Goal: Navigation & Orientation: Understand site structure

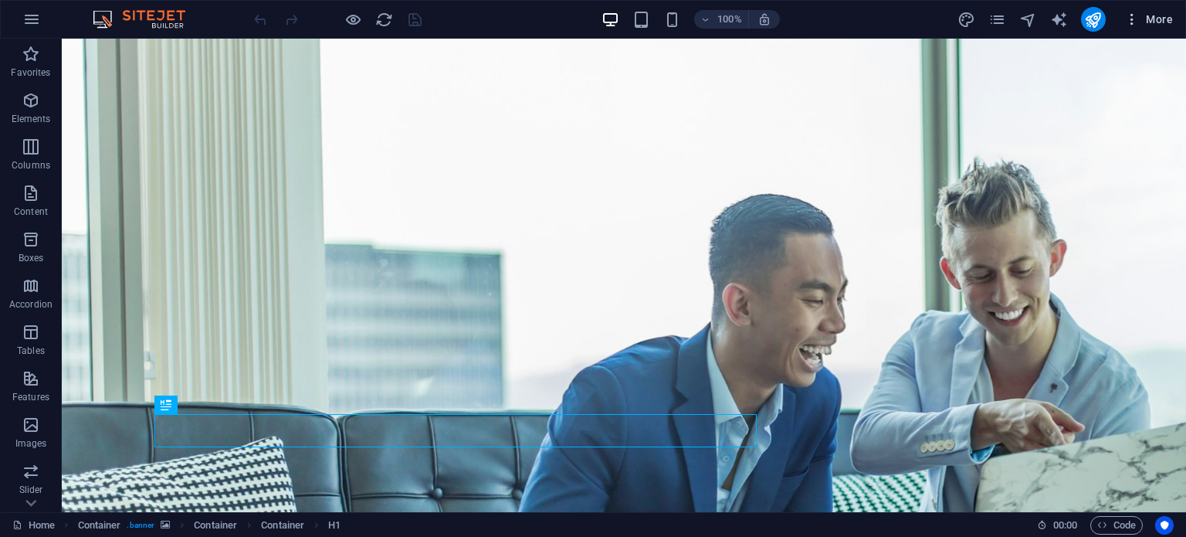
click at [1127, 15] on icon "button" at bounding box center [1131, 19] width 15 height 15
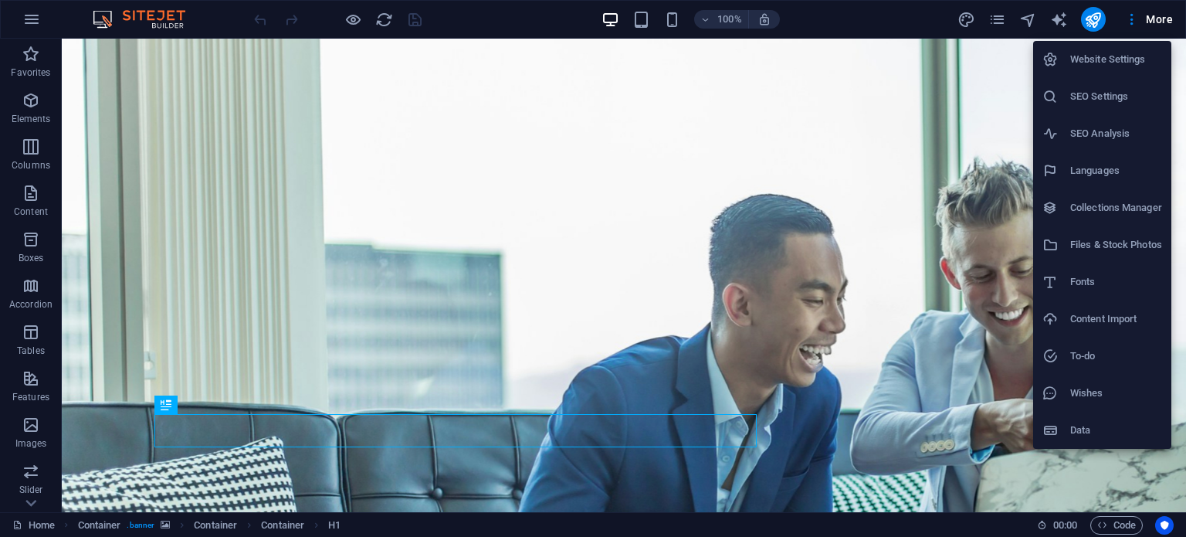
click at [351, 20] on div at bounding box center [593, 268] width 1186 height 537
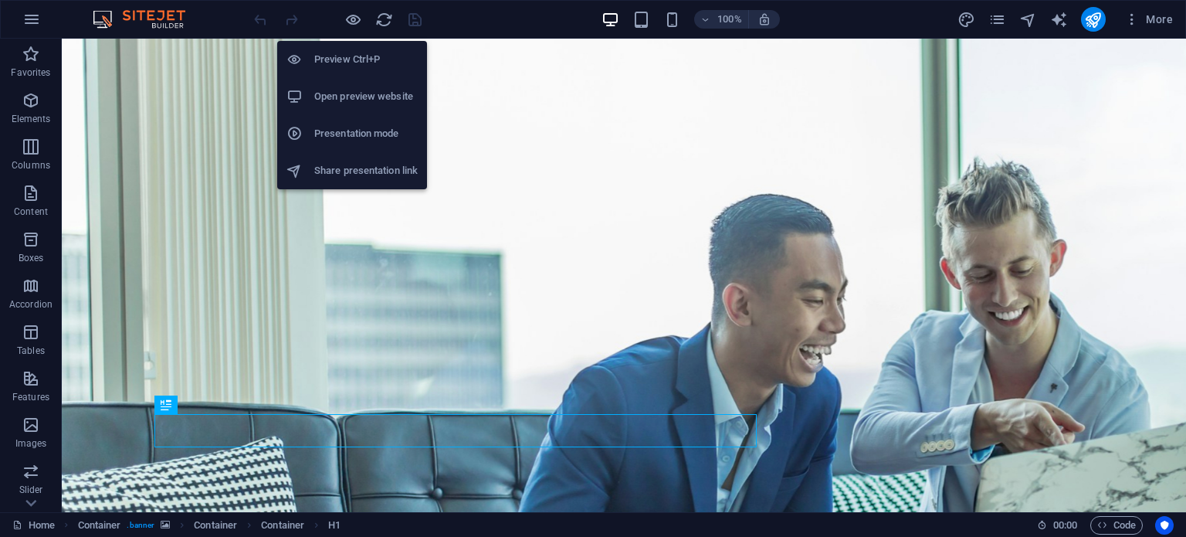
click at [351, 20] on icon "button" at bounding box center [353, 20] width 18 height 18
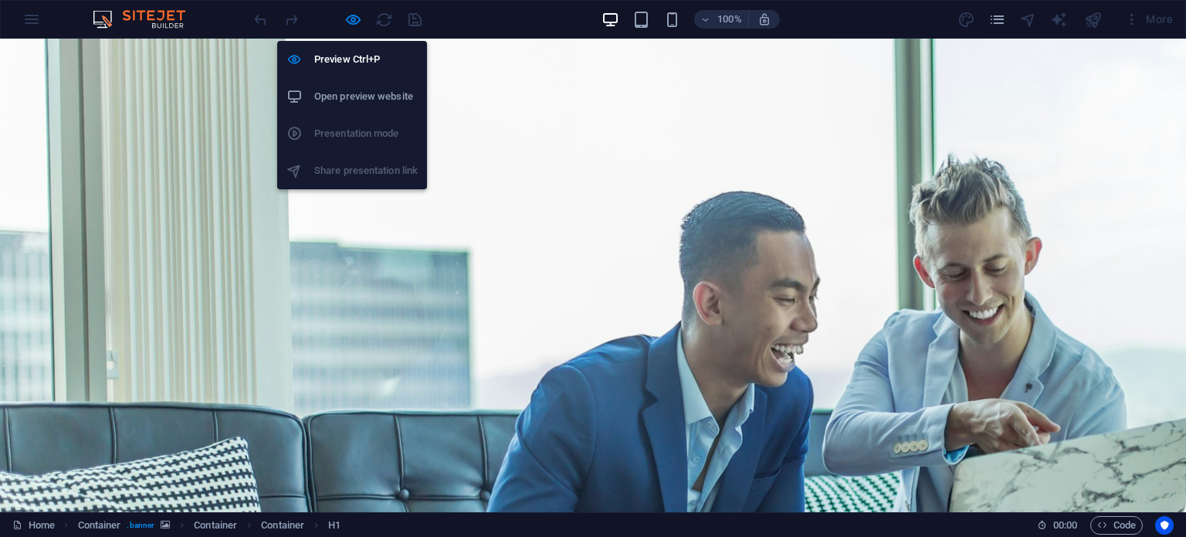
click at [351, 20] on icon "button" at bounding box center [353, 20] width 18 height 18
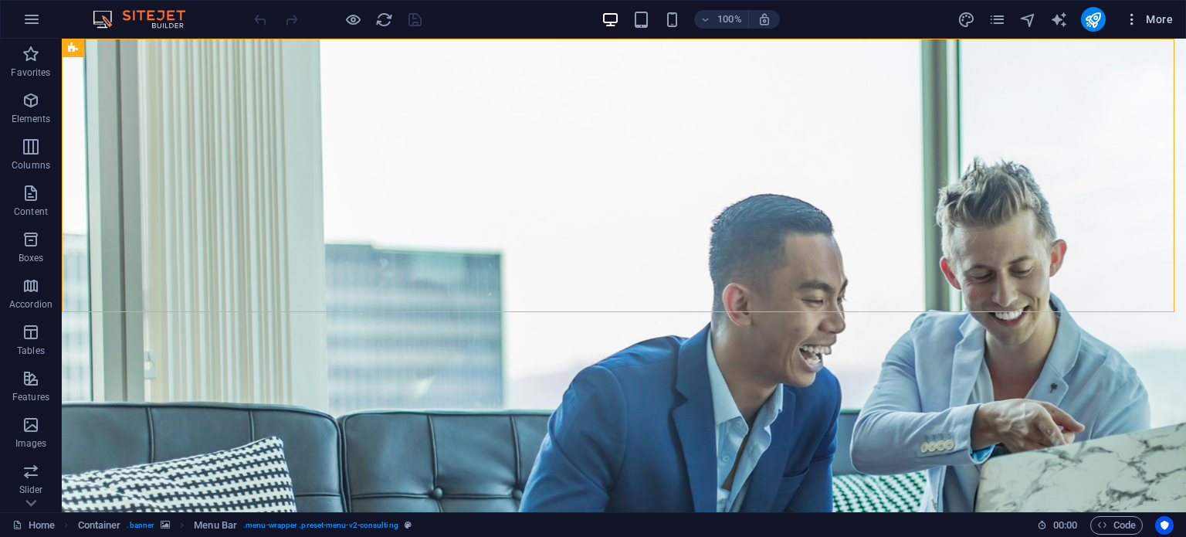
click at [1130, 19] on icon "button" at bounding box center [1131, 19] width 15 height 15
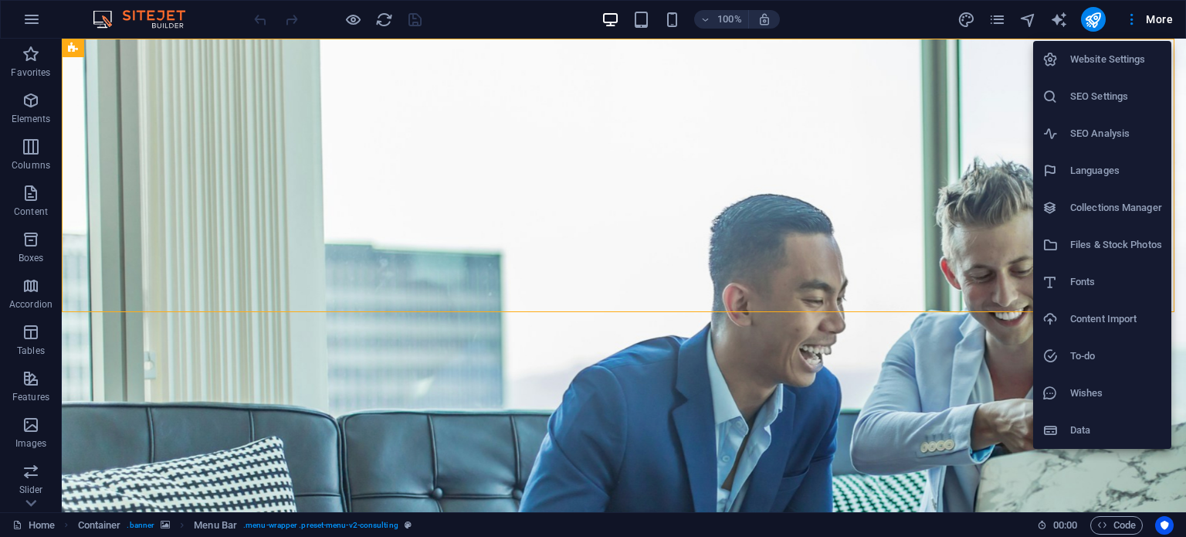
drag, startPoint x: 1181, startPoint y: 92, endPoint x: 1184, endPoint y: 158, distance: 65.7
click at [1184, 158] on div at bounding box center [593, 268] width 1186 height 537
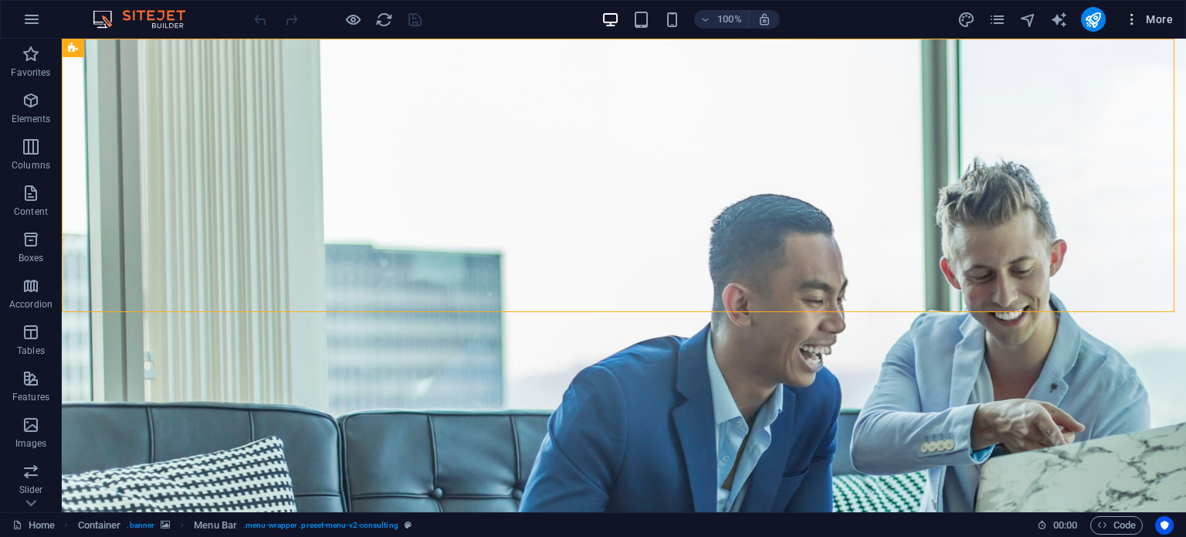
click at [1148, 26] on span "More" at bounding box center [1148, 19] width 49 height 15
